Goal: Task Accomplishment & Management: Manage account settings

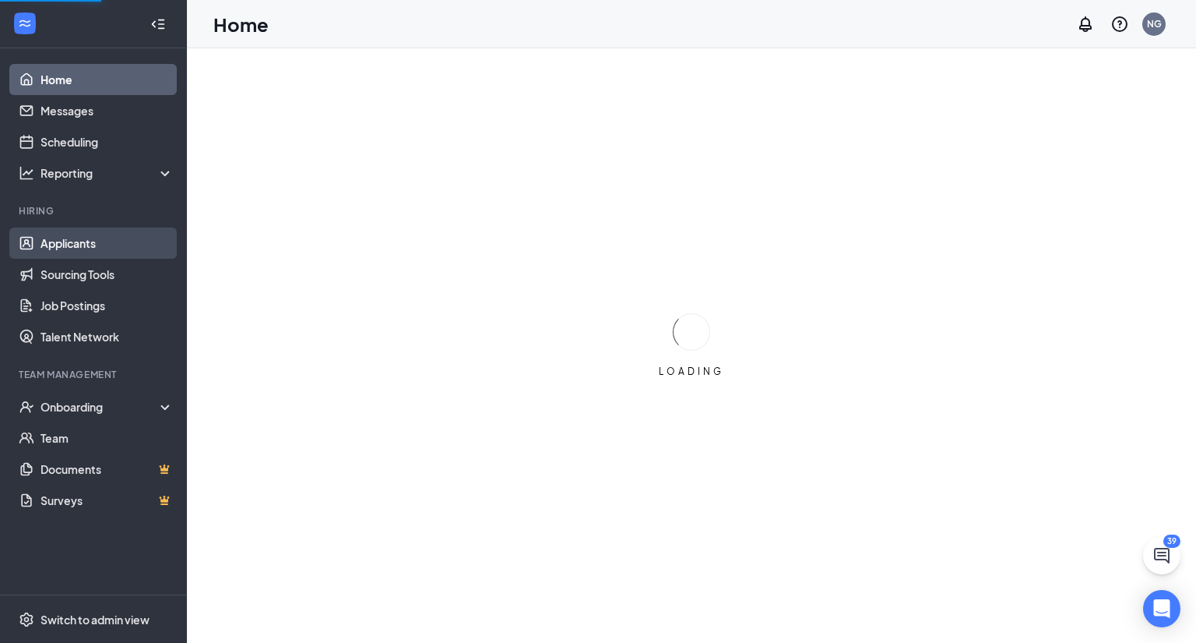
click at [93, 245] on link "Applicants" at bounding box center [107, 242] width 133 height 31
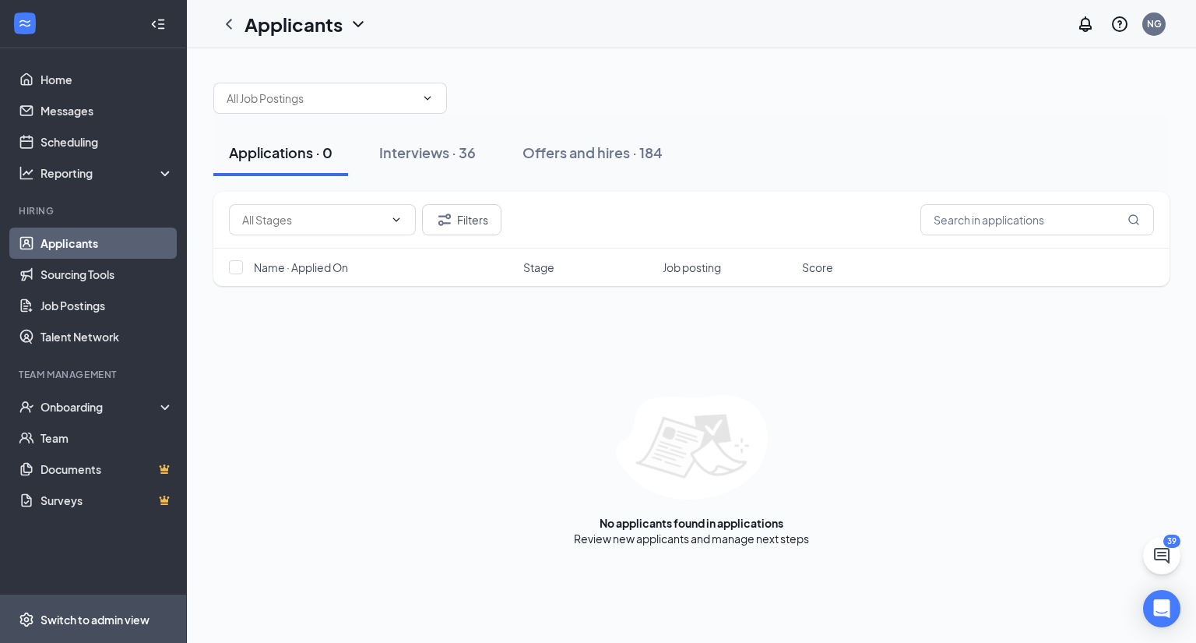
click at [111, 617] on div "Switch to admin view" at bounding box center [95, 619] width 109 height 16
click at [1153, 30] on div "NG" at bounding box center [1154, 23] width 23 height 23
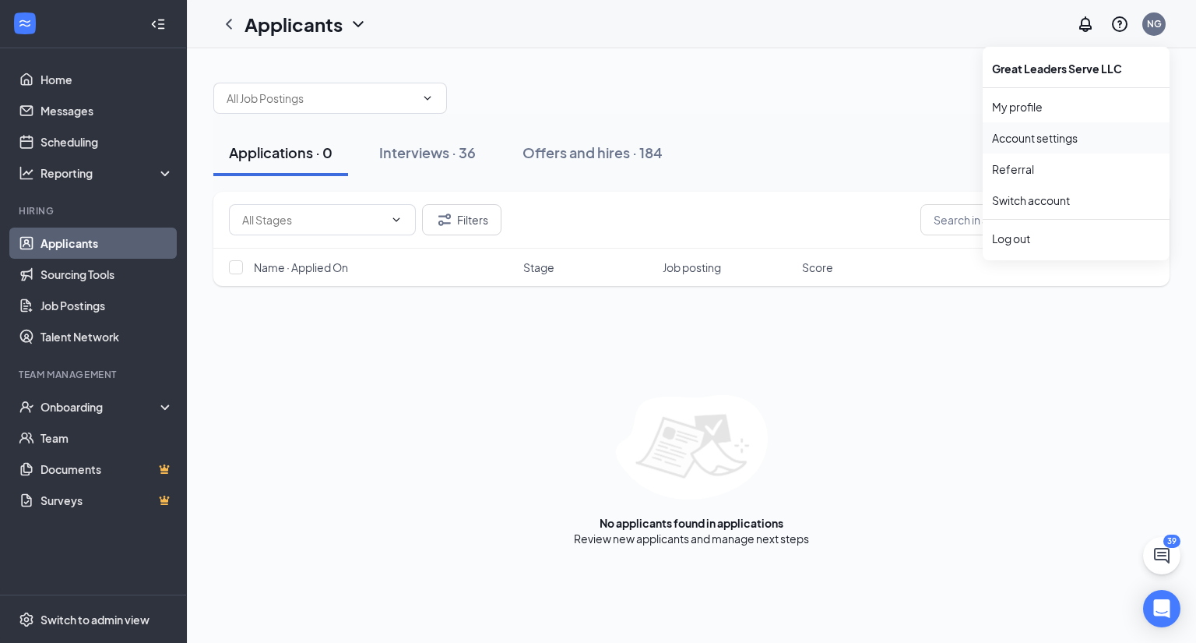
click at [1070, 146] on link "Account settings" at bounding box center [1076, 138] width 168 height 16
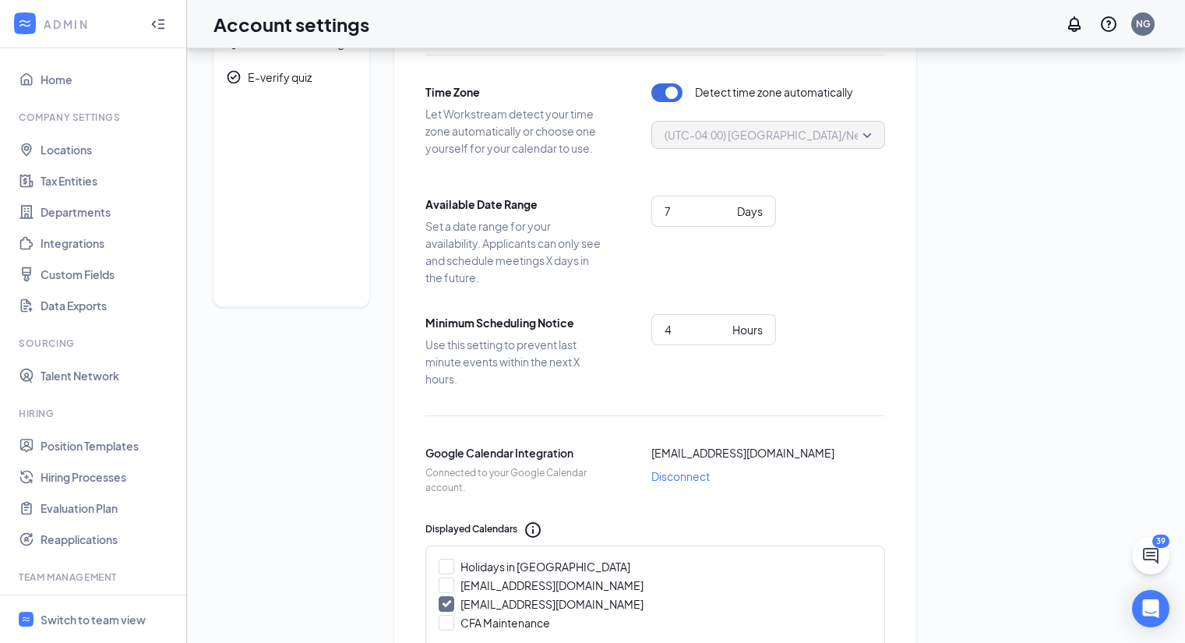
scroll to position [83, 0]
click at [711, 329] on input "4" at bounding box center [695, 327] width 62 height 17
click at [724, 324] on input "5" at bounding box center [695, 327] width 62 height 17
click at [724, 321] on input "6" at bounding box center [695, 327] width 62 height 17
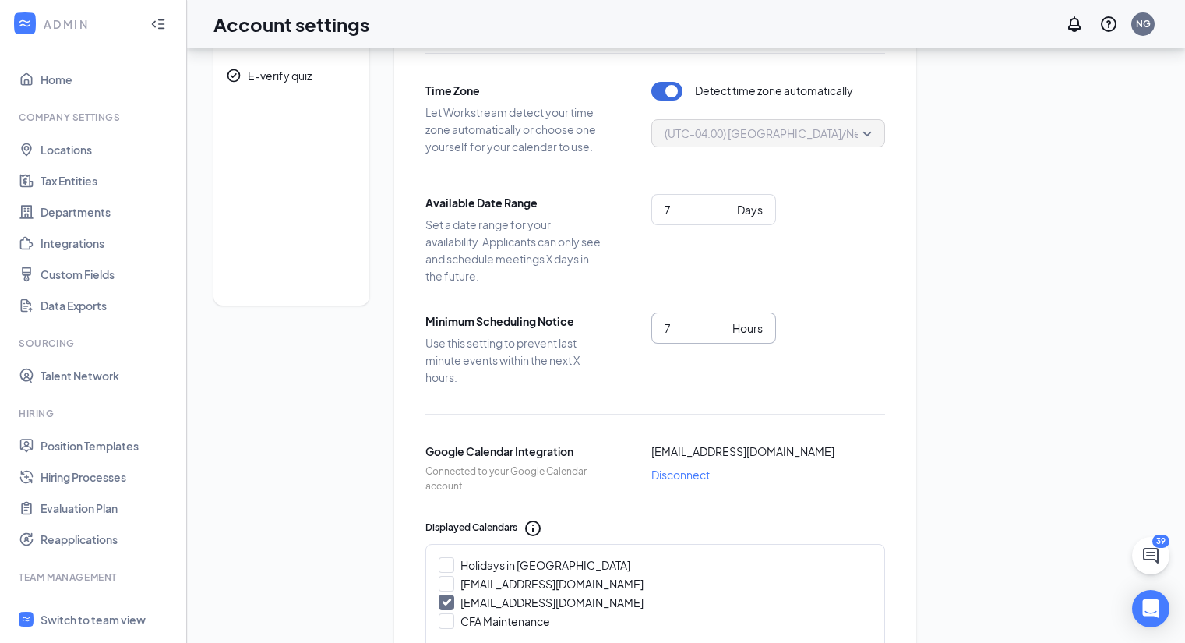
click at [724, 321] on input "7" at bounding box center [695, 327] width 62 height 17
click at [724, 321] on input "8" at bounding box center [695, 327] width 62 height 17
click at [724, 321] on input "9" at bounding box center [695, 327] width 62 height 17
click at [724, 321] on input "10" at bounding box center [695, 327] width 62 height 17
click at [724, 321] on input "11" at bounding box center [695, 327] width 62 height 17
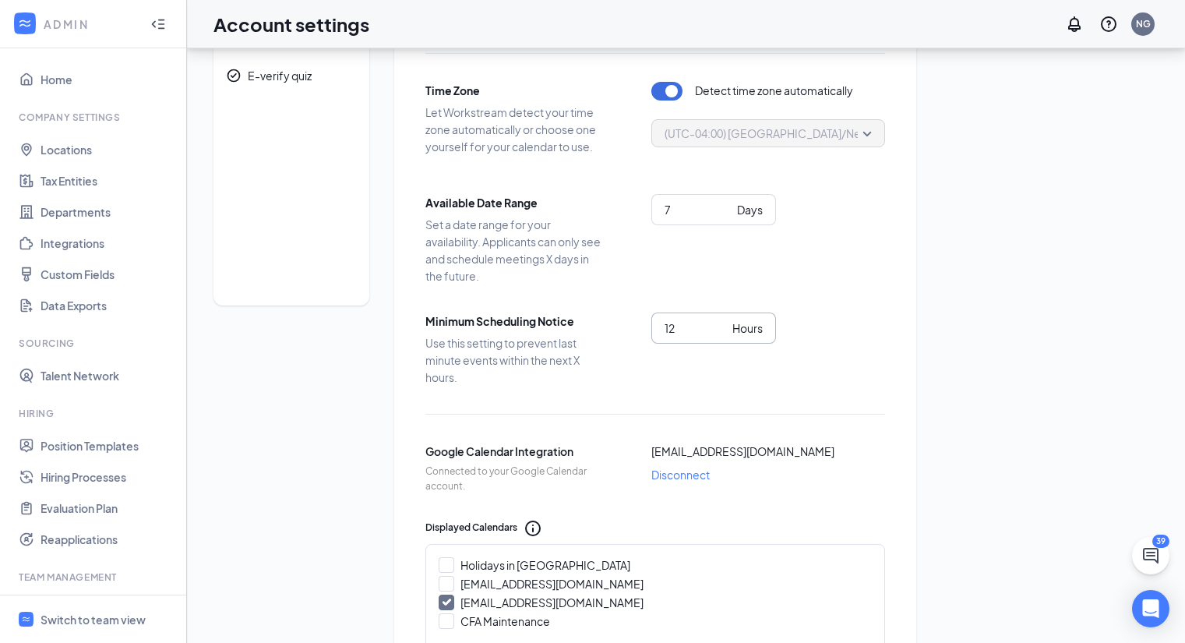
click at [724, 321] on input "12" at bounding box center [695, 327] width 62 height 17
click at [724, 321] on input "13" at bounding box center [695, 327] width 62 height 17
click at [724, 321] on input "14" at bounding box center [695, 327] width 62 height 17
click at [724, 321] on input "15" at bounding box center [695, 327] width 62 height 17
click at [724, 321] on input "16" at bounding box center [695, 327] width 62 height 17
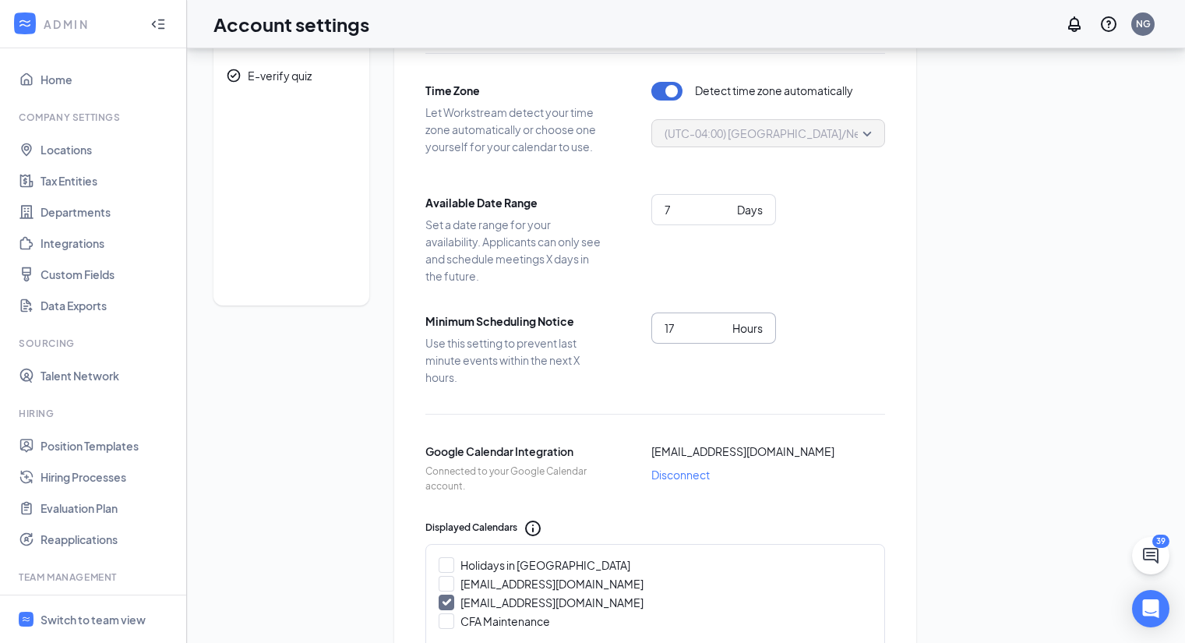
click at [724, 321] on input "17" at bounding box center [695, 327] width 62 height 17
click at [724, 321] on input "18" at bounding box center [695, 327] width 62 height 17
click at [724, 321] on input "19" at bounding box center [695, 327] width 62 height 17
click at [724, 321] on input "20" at bounding box center [695, 327] width 62 height 17
click at [724, 321] on input "21" at bounding box center [695, 327] width 62 height 17
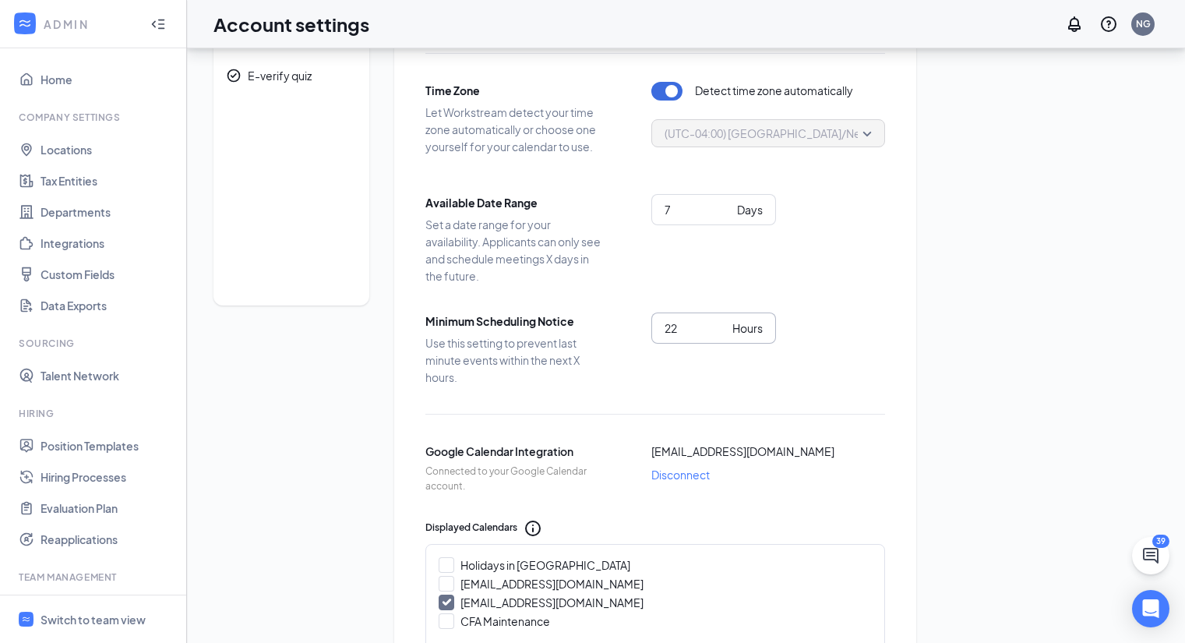
click at [724, 321] on input "22" at bounding box center [695, 327] width 62 height 17
click at [724, 321] on input "23" at bounding box center [695, 327] width 62 height 17
click at [724, 321] on input "24" at bounding box center [695, 327] width 62 height 17
click at [721, 333] on input "23" at bounding box center [695, 327] width 62 height 17
click at [721, 333] on input "22" at bounding box center [695, 327] width 62 height 17
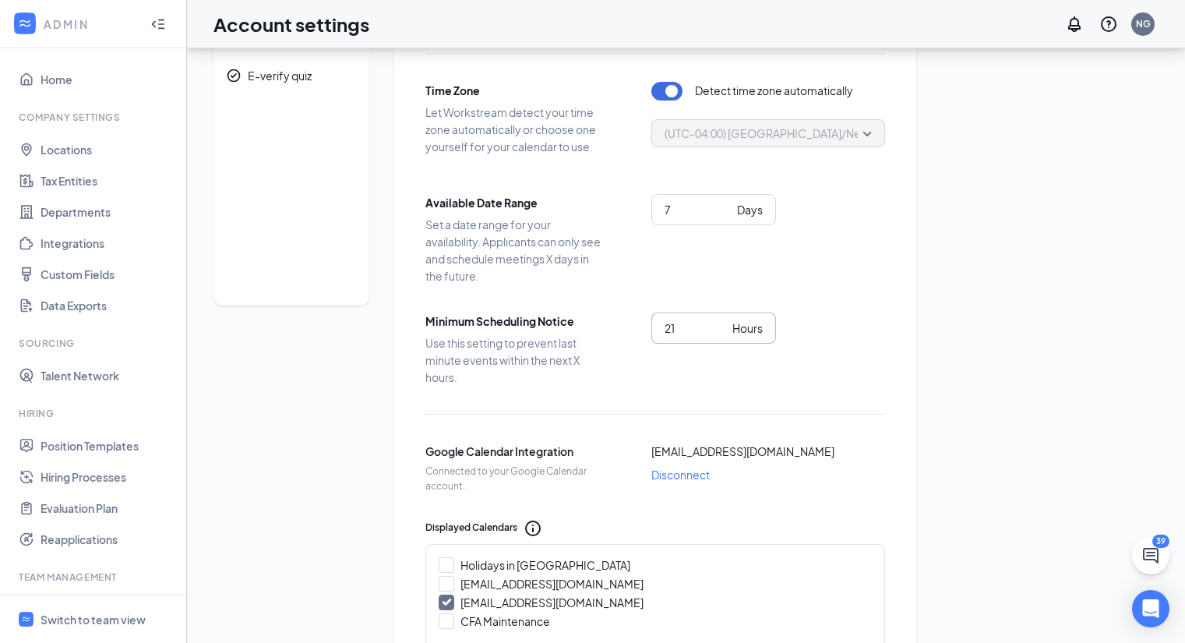
click at [721, 333] on input "21" at bounding box center [695, 327] width 62 height 17
click at [721, 333] on input "20" at bounding box center [695, 327] width 62 height 17
click at [721, 333] on input "19" at bounding box center [695, 327] width 62 height 17
click at [721, 333] on input "18" at bounding box center [695, 327] width 62 height 17
click at [721, 333] on input "17" at bounding box center [695, 327] width 62 height 17
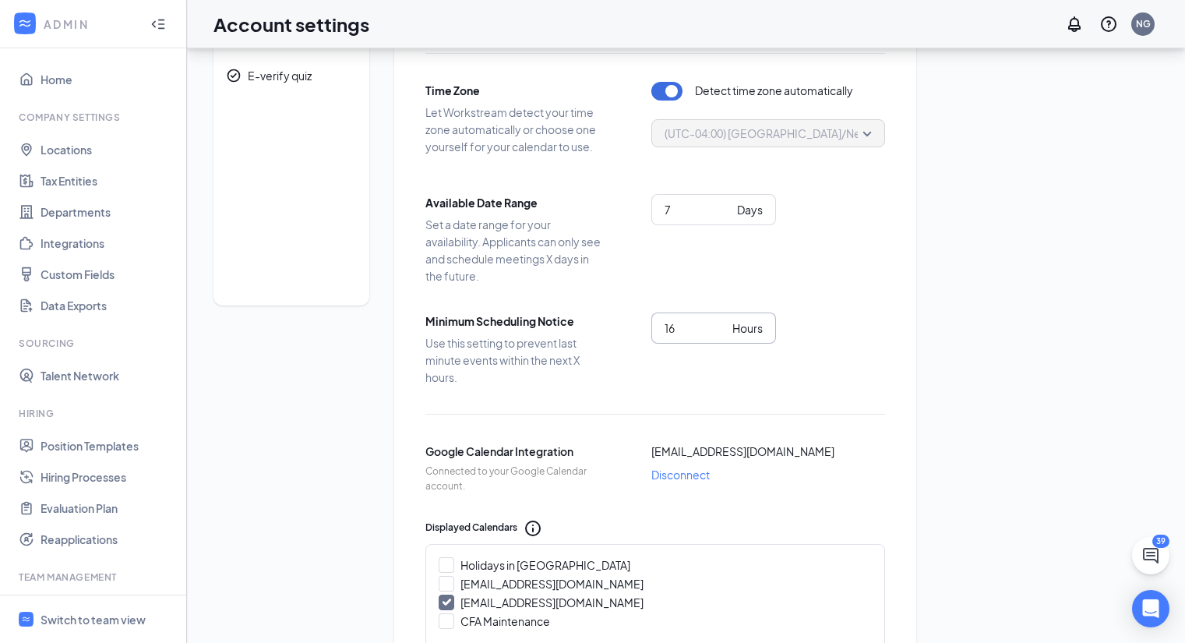
click at [721, 333] on input "16" at bounding box center [695, 327] width 62 height 17
click at [721, 333] on input "15" at bounding box center [695, 327] width 62 height 17
click at [721, 333] on input "14" at bounding box center [695, 327] width 62 height 17
click at [721, 333] on input "13" at bounding box center [695, 327] width 62 height 17
click at [721, 333] on input "12" at bounding box center [695, 327] width 62 height 17
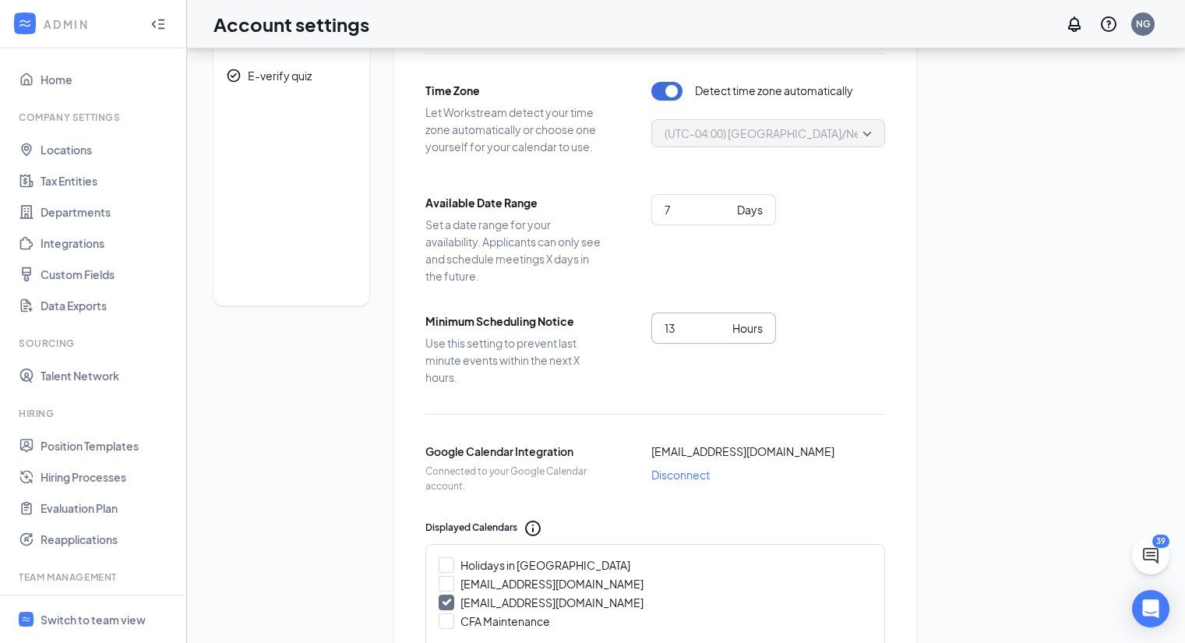
click at [724, 324] on input "13" at bounding box center [695, 327] width 62 height 17
click at [724, 324] on input "14" at bounding box center [695, 327] width 62 height 17
click at [724, 324] on input "15" at bounding box center [695, 327] width 62 height 17
click at [724, 324] on input "16" at bounding box center [695, 327] width 62 height 17
click at [724, 324] on input "17" at bounding box center [695, 327] width 62 height 17
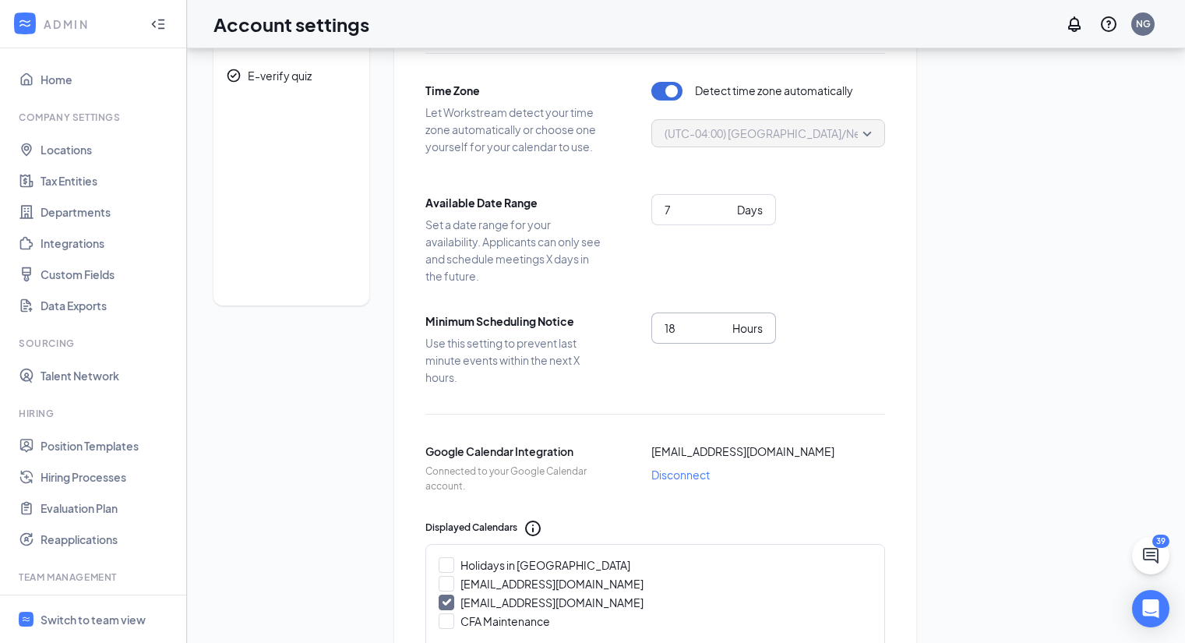
click at [724, 324] on input "18" at bounding box center [695, 327] width 62 height 17
click at [724, 324] on input "19" at bounding box center [695, 327] width 62 height 17
click at [724, 324] on input "20" at bounding box center [695, 327] width 62 height 17
click at [724, 324] on input "21" at bounding box center [695, 327] width 62 height 17
click at [724, 324] on input "22" at bounding box center [695, 327] width 62 height 17
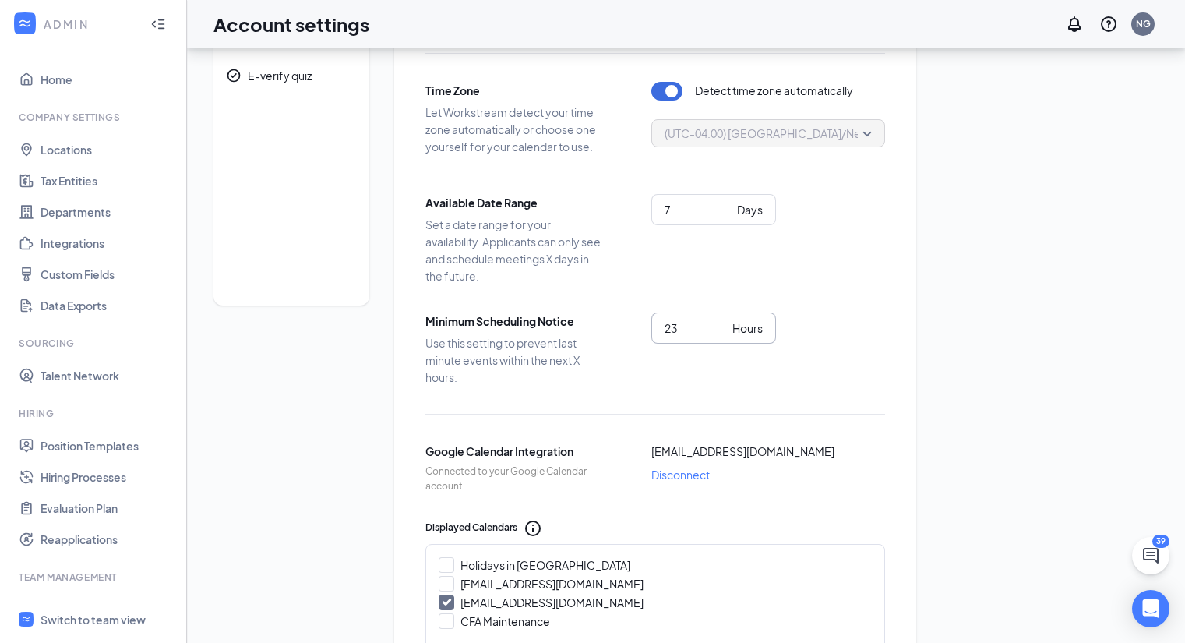
click at [724, 324] on input "23" at bounding box center [695, 327] width 62 height 17
type input "24"
click at [724, 324] on input "24" at bounding box center [695, 327] width 62 height 17
click at [913, 351] on div "Scheduling Settings Time Zone Let Workstream detect your time zone automaticall…" at bounding box center [655, 572] width 522 height 1177
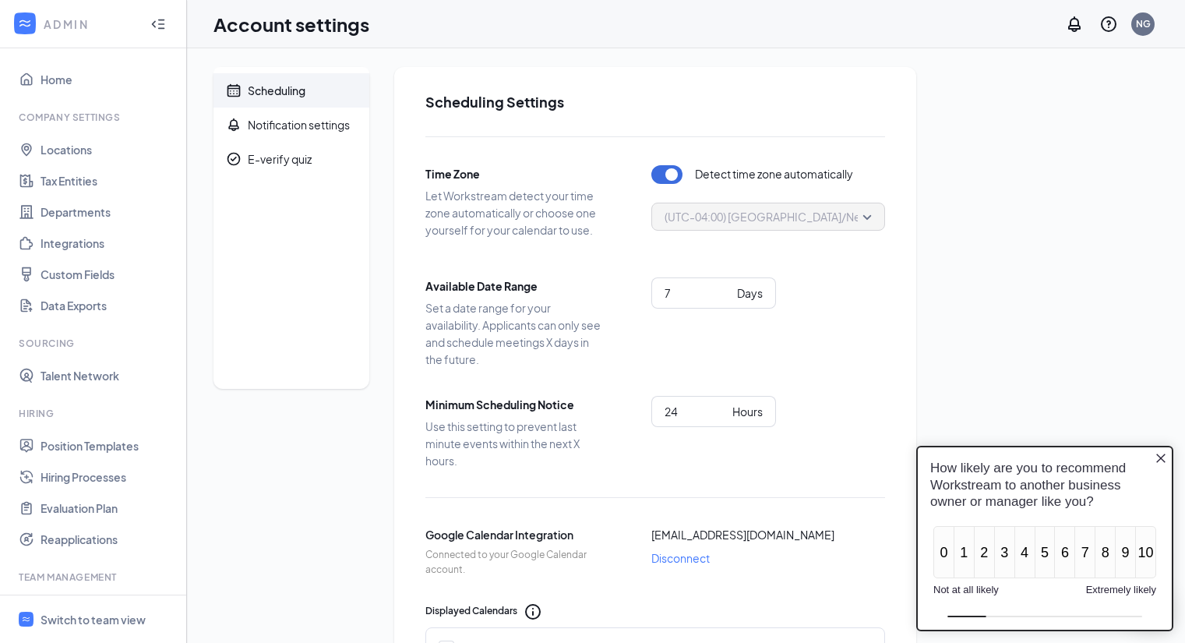
scroll to position [0, 0]
